Goal: Contribute content

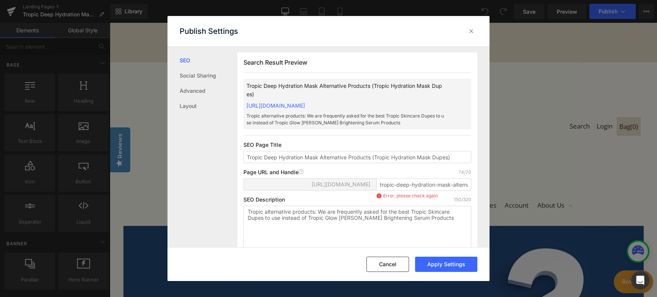
type textarea "Tropic alternative products: We are frequently asked for the best Tropic Skinca…"
click at [256, 24] on div "Publish Settings" at bounding box center [329, 31] width 322 height 30
click at [448, 261] on button "Apply Settings" at bounding box center [446, 263] width 62 height 15
click at [388, 264] on button "Cancel" at bounding box center [388, 263] width 43 height 15
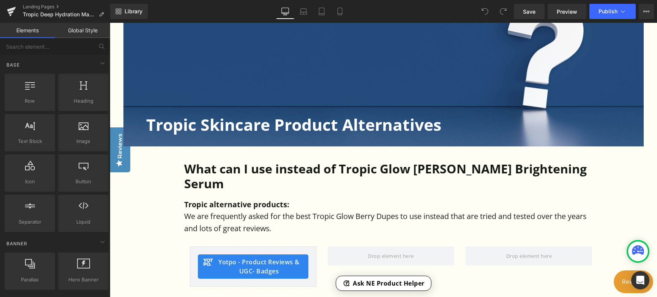
scroll to position [266, 0]
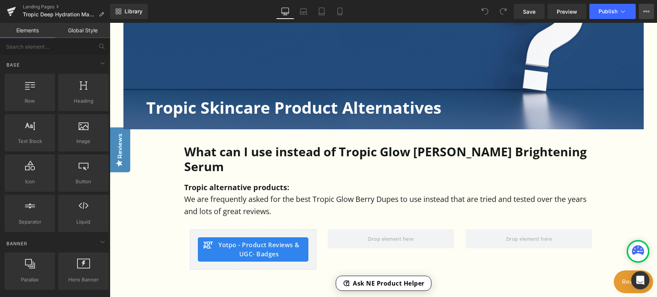
drag, startPoint x: 648, startPoint y: 11, endPoint x: 643, endPoint y: 19, distance: 8.7
click at [648, 12] on icon at bounding box center [646, 11] width 6 height 6
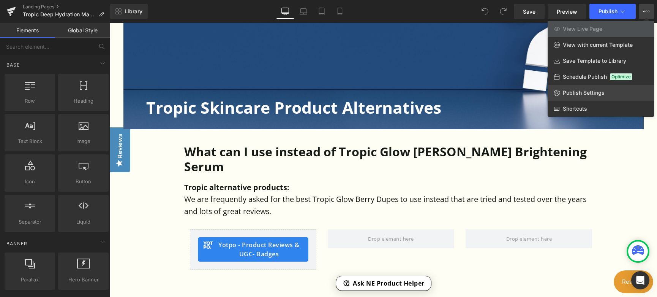
click at [589, 94] on span "Publish Settings" at bounding box center [584, 92] width 42 height 7
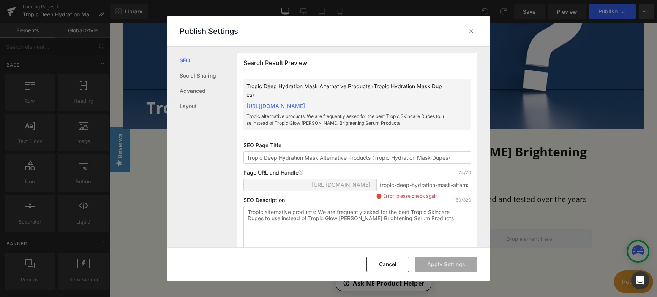
scroll to position [0, 0]
type textarea "G"
drag, startPoint x: 326, startPoint y: 226, endPoint x: 401, endPoint y: 226, distance: 75.6
click at [0, 0] on textarea "Tropic alternative products: We are frequently asked for the best Tropic Skinca…" at bounding box center [0, 0] width 0 height 0
paste textarea "Tropic alternative products: We are frequently asked for the best Tropic Skinca…"
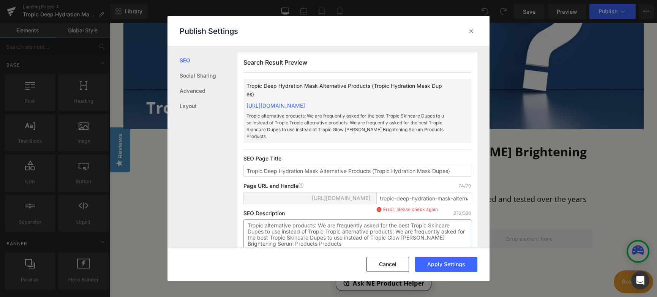
scroll to position [8, 0]
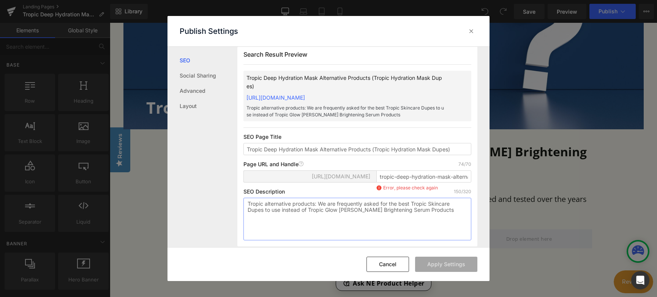
paste textarea "Deep Hydration Mask"
type textarea "Tropic alternative products: We are frequently asked for the best Tropic Skinca…"
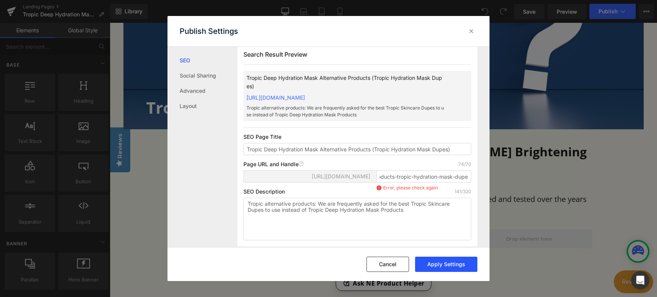
click at [0, 0] on button "Apply Settings" at bounding box center [0, 0] width 0 height 0
drag, startPoint x: 390, startPoint y: 186, endPoint x: 334, endPoint y: 186, distance: 56.6
click at [0, 0] on div "[URL][DOMAIN_NAME] tropic-deep-hydration-mask-alternative-products-tropic-hydra…" at bounding box center [0, 0] width 0 height 0
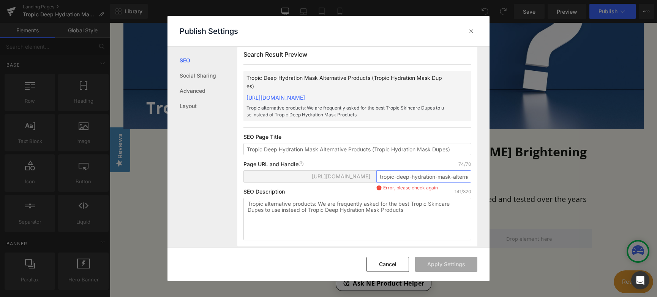
drag, startPoint x: 461, startPoint y: 183, endPoint x: 473, endPoint y: 183, distance: 12.2
click at [0, 0] on div "Search Result Preview Tropic Deep Hydration Mask Alternative Products (Tropic H…" at bounding box center [0, 0] width 0 height 0
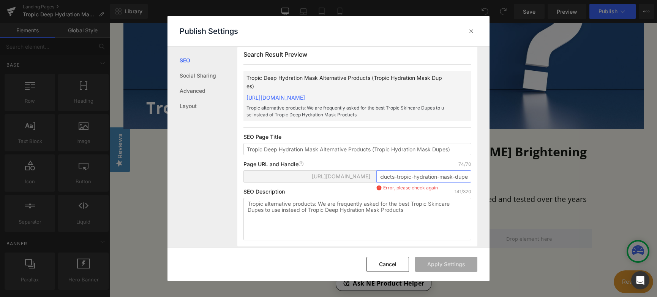
click at [0, 0] on button "Cancel" at bounding box center [0, 0] width 0 height 0
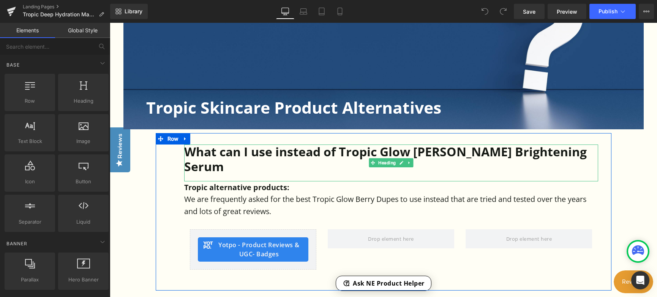
click at [362, 174] on div at bounding box center [391, 178] width 414 height 8
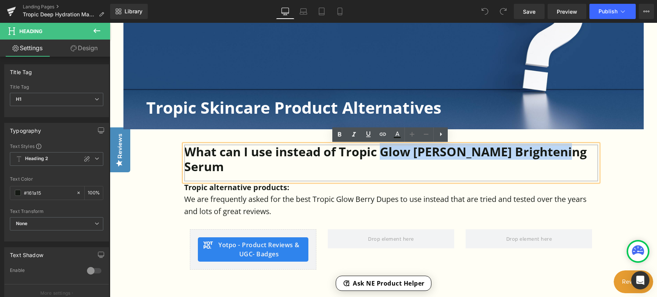
drag, startPoint x: 380, startPoint y: 152, endPoint x: 580, endPoint y: 153, distance: 200.2
click at [580, 153] on h1 "What can I use instead of Tropic Glow [PERSON_NAME] Brightening Serum" at bounding box center [391, 158] width 414 height 29
paste div
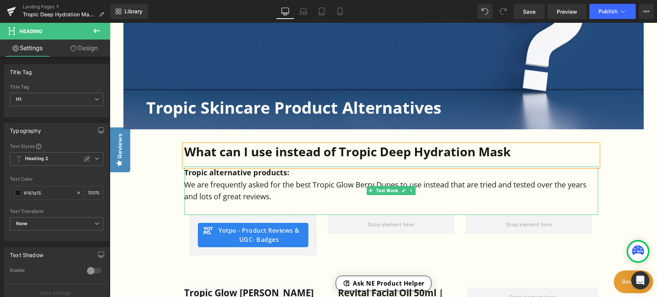
click at [340, 183] on p "We are frequently asked for the best Tropic Glow Berry Dupes to use instead tha…" at bounding box center [391, 191] width 414 height 24
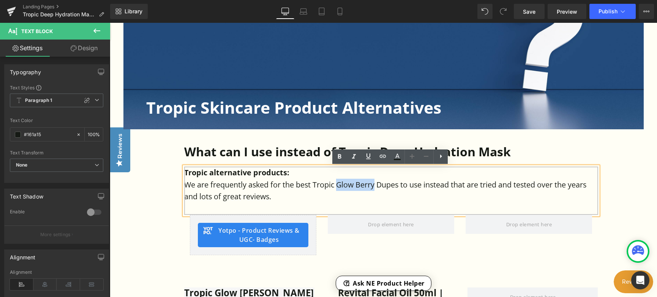
drag, startPoint x: 337, startPoint y: 185, endPoint x: 376, endPoint y: 185, distance: 39.1
click at [376, 185] on p "We are frequently asked for the best Tropic Glow Berry Dupes to use instead tha…" at bounding box center [391, 191] width 414 height 24
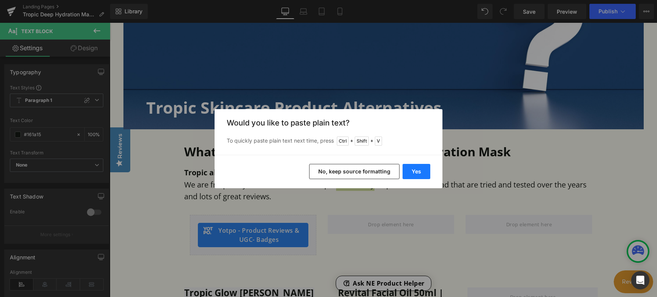
click at [409, 176] on button "Yes" at bounding box center [417, 171] width 28 height 15
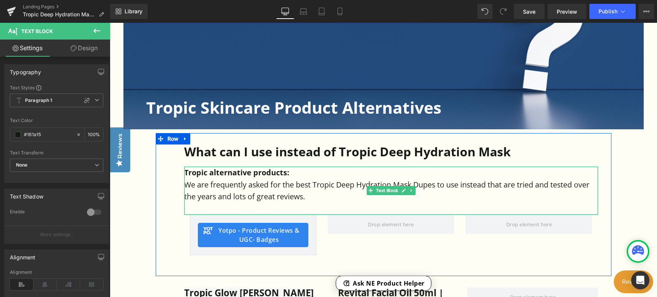
click at [417, 182] on p "We are frequently asked for the best Tropic Deep Hydration Mask Dupes to use in…" at bounding box center [391, 191] width 414 height 24
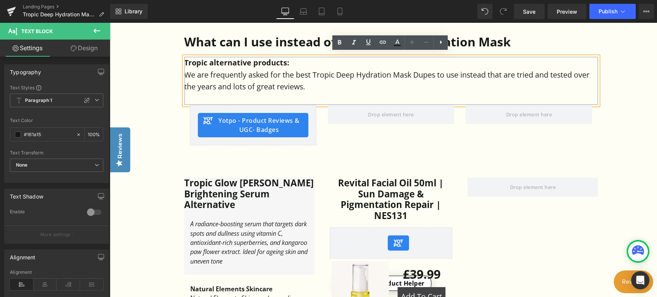
scroll to position [380, 0]
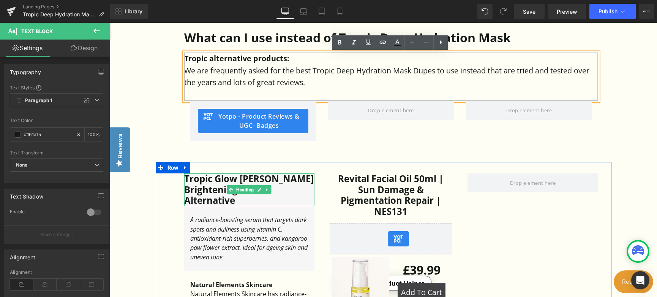
click at [218, 174] on div at bounding box center [249, 174] width 130 height 2
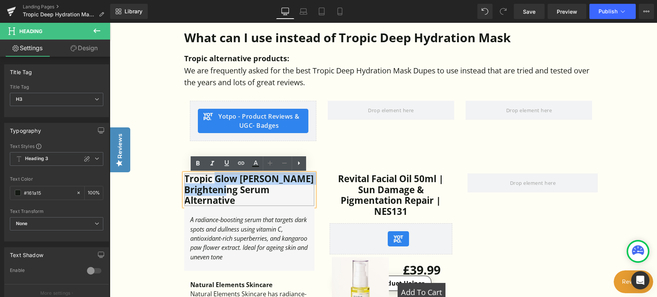
drag, startPoint x: 216, startPoint y: 179, endPoint x: 275, endPoint y: 195, distance: 61.9
click at [275, 195] on h3 "Tropic Glow [PERSON_NAME] Brightening Serum Alternative" at bounding box center [249, 189] width 130 height 33
paste div
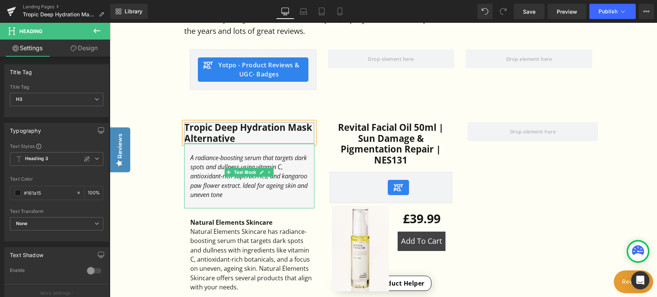
scroll to position [418, 0]
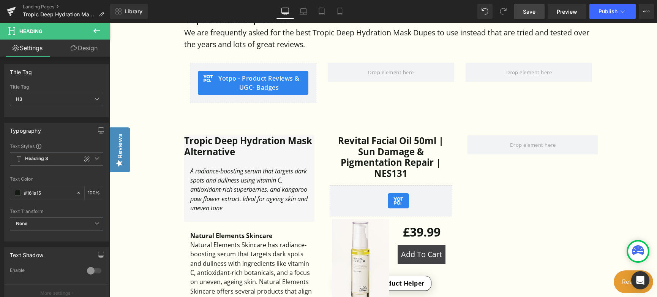
click at [523, 14] on link "Save" at bounding box center [529, 11] width 31 height 15
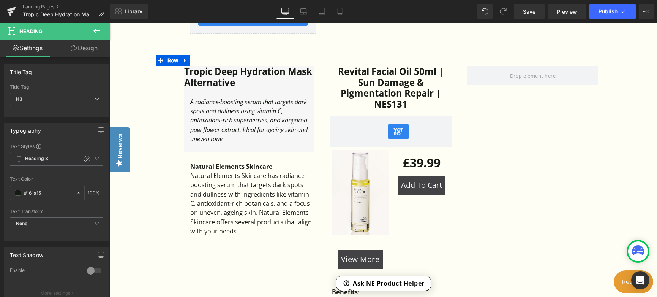
scroll to position [494, 0]
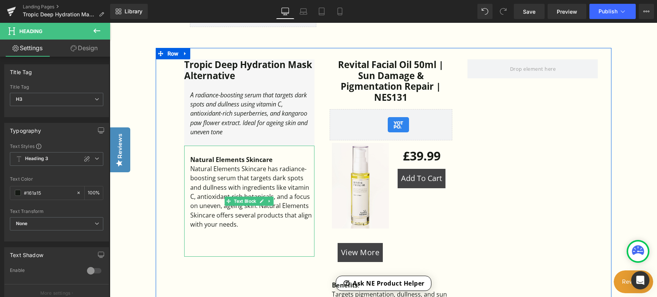
click at [246, 218] on div "Natural Elements Skincare has radiance-boosting serum that targets dark spots a…" at bounding box center [252, 196] width 124 height 65
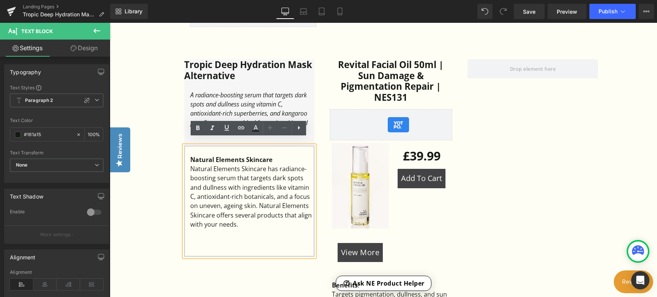
drag, startPoint x: 241, startPoint y: 217, endPoint x: 189, endPoint y: 163, distance: 75.2
click at [189, 163] on div "Natural Elements Skincare Natural Elements Skincare has radiance-boosting serum…" at bounding box center [249, 200] width 130 height 111
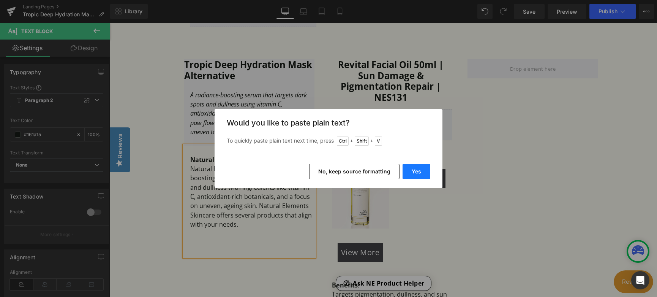
drag, startPoint x: 417, startPoint y: 171, endPoint x: 288, endPoint y: 155, distance: 130.5
click at [417, 171] on button "Yes" at bounding box center [417, 171] width 28 height 15
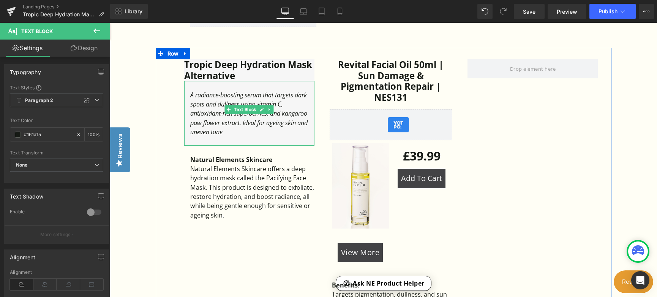
click at [291, 124] on div "A radiance-boosting serum that targets dark spots and dullness using vitamin C,…" at bounding box center [252, 113] width 124 height 46
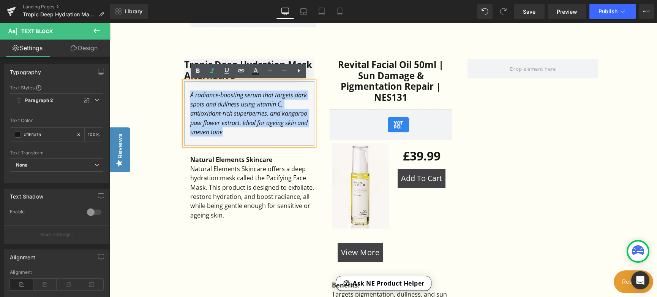
drag, startPoint x: 287, startPoint y: 124, endPoint x: 189, endPoint y: 96, distance: 101.9
click at [190, 96] on div "A radiance-boosting serum that targets dark spots and dullness using vitamin C,…" at bounding box center [252, 113] width 124 height 46
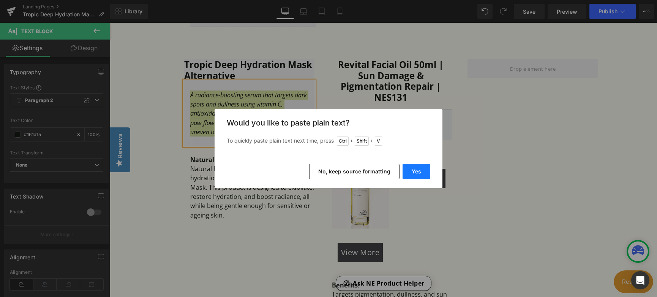
click at [407, 170] on button "Yes" at bounding box center [417, 171] width 28 height 15
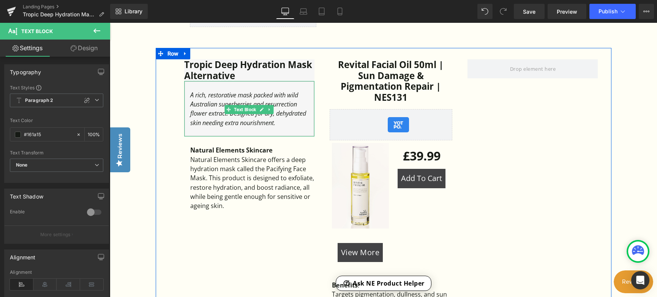
click at [284, 127] on div "A rich, restorative mask packed with wild Australian superberries and resurrect…" at bounding box center [252, 108] width 124 height 37
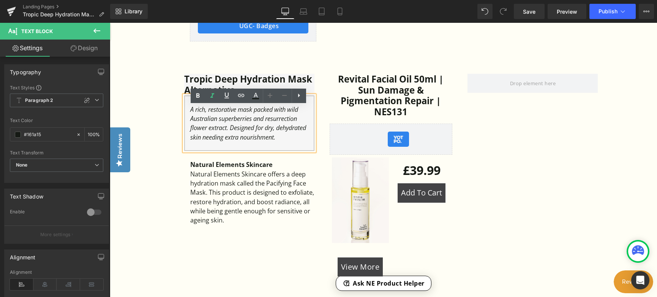
scroll to position [456, 0]
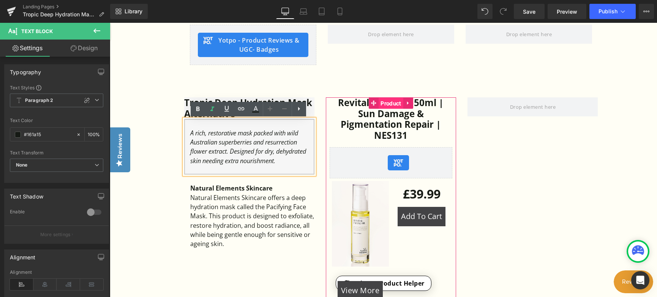
drag, startPoint x: 386, startPoint y: 103, endPoint x: 380, endPoint y: 106, distance: 6.6
click at [386, 103] on span "Product" at bounding box center [391, 103] width 24 height 11
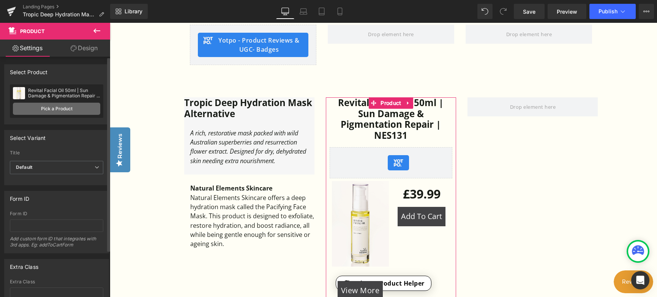
click at [71, 111] on link "Pick a Product" at bounding box center [56, 109] width 87 height 12
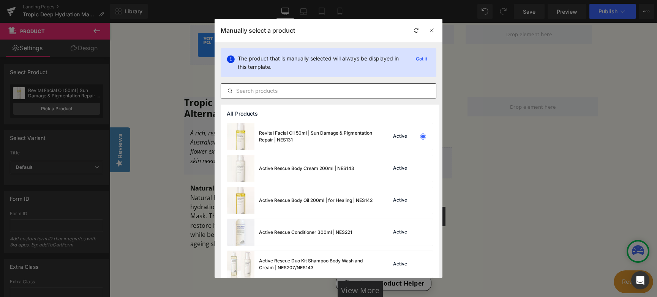
click at [280, 93] on input "text" at bounding box center [328, 90] width 215 height 9
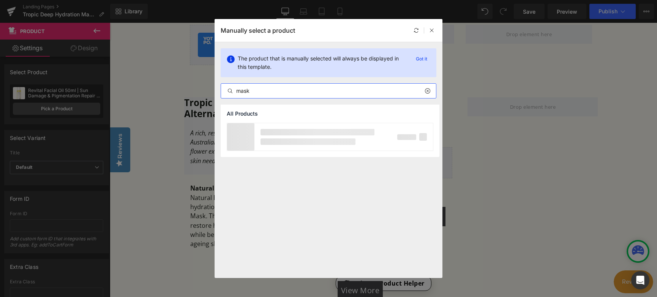
type input "mask"
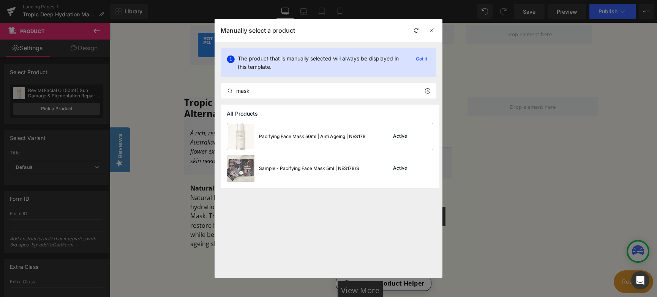
click at [293, 137] on div "Pacifying Face Mask 50ml | Anti Ageing | NES178" at bounding box center [312, 136] width 107 height 7
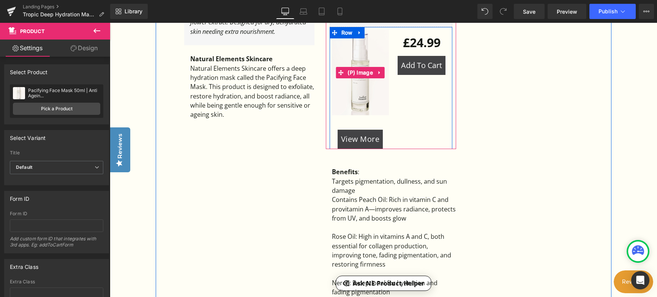
scroll to position [608, 0]
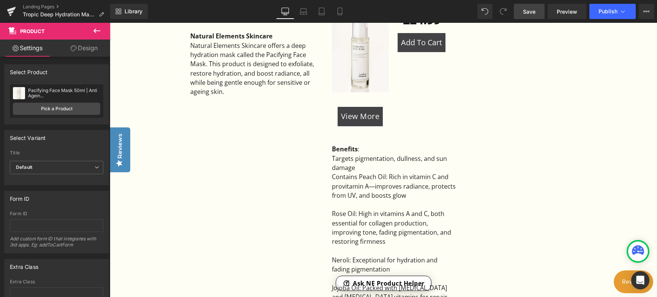
click at [523, 13] on link "Save" at bounding box center [529, 11] width 31 height 15
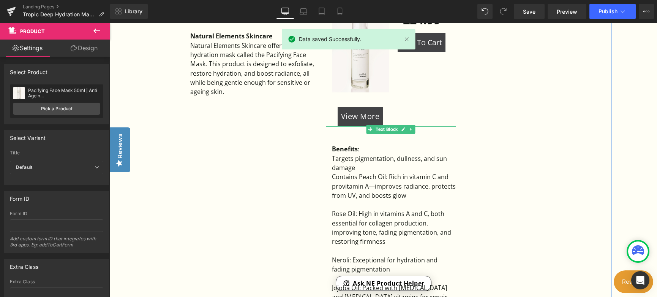
click at [364, 175] on div "Contains Peach Oil: Rich in vitamin C and provitamin A—improves radiance, prote…" at bounding box center [394, 186] width 124 height 28
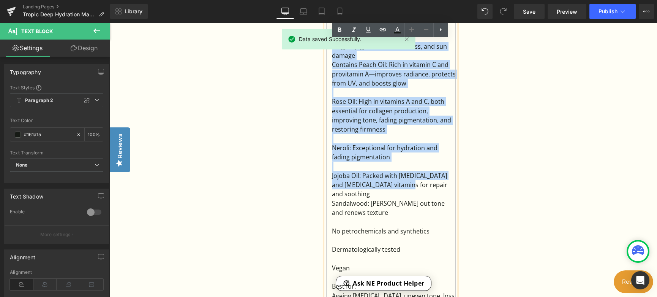
scroll to position [722, 0]
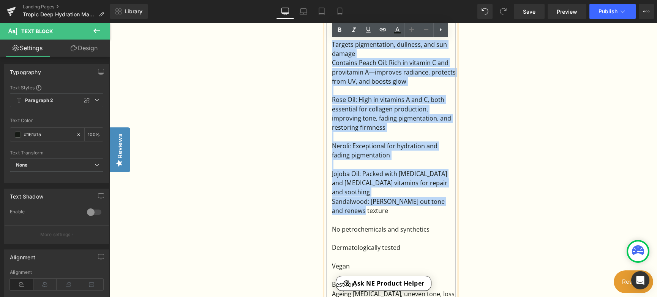
drag, startPoint x: 331, startPoint y: 159, endPoint x: 418, endPoint y: 193, distance: 93.9
click at [418, 201] on div "Benefits : Targets pigmentation, dullness, and sun damage Contains Peach Oil: R…" at bounding box center [391, 210] width 130 height 397
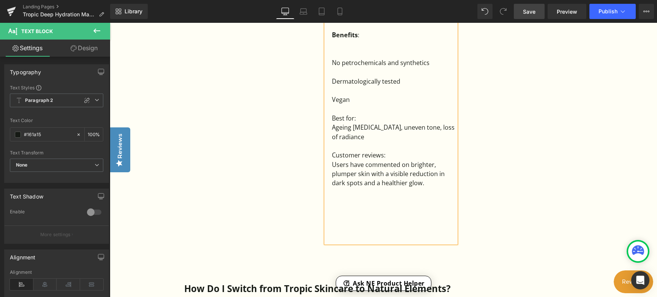
click at [532, 14] on span "Save" at bounding box center [529, 12] width 13 height 8
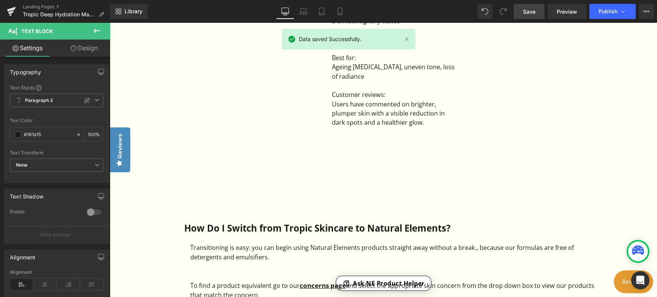
scroll to position [760, 0]
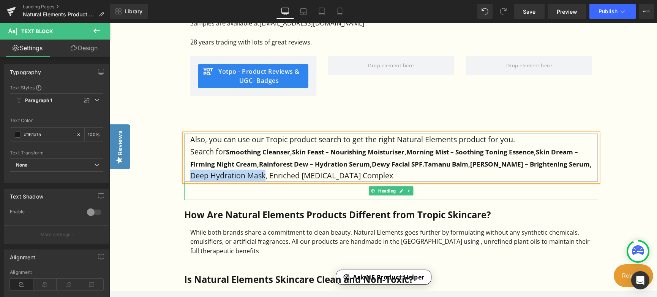
copy p "Deep Hydration Mask"
